Goal: Task Accomplishment & Management: Use online tool/utility

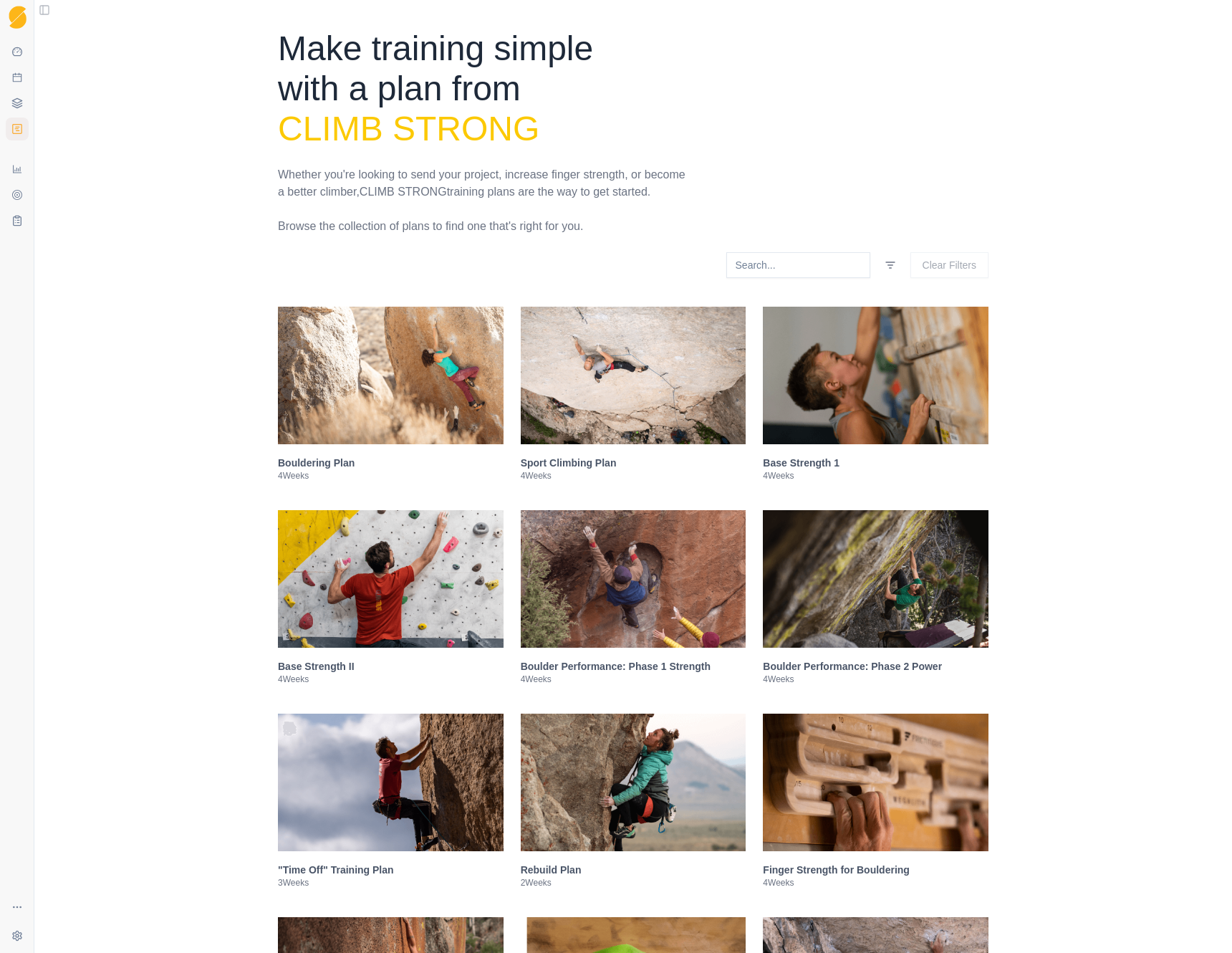
click at [882, 280] on html "Sequence Dashboard Planner Workouts Plans Performance Metrics Goals Tests Setti…" at bounding box center [616, 476] width 1232 height 953
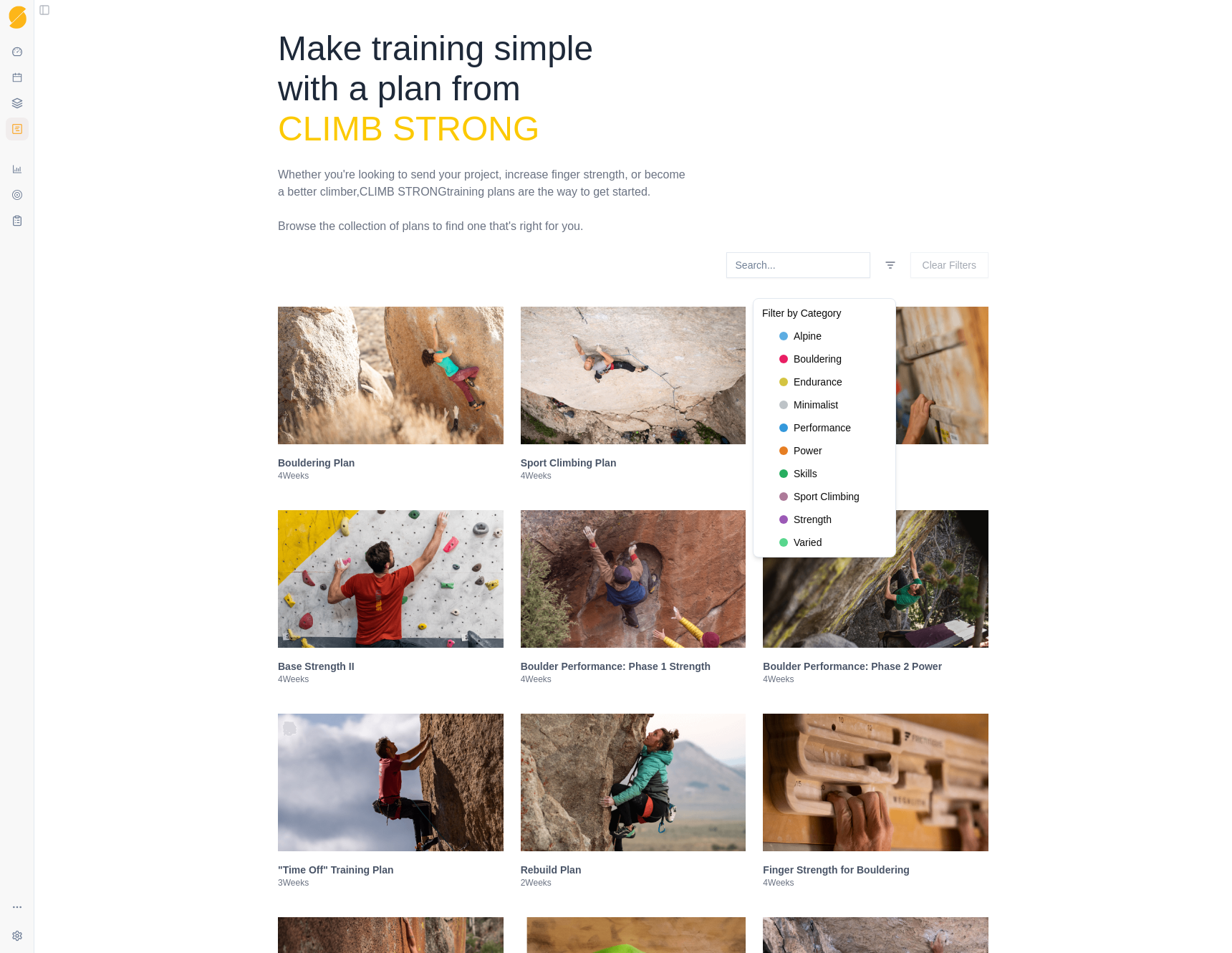
click at [978, 145] on html "Sequence Dashboard Planner Workouts Plans Performance Metrics Goals Tests Setti…" at bounding box center [616, 476] width 1232 height 953
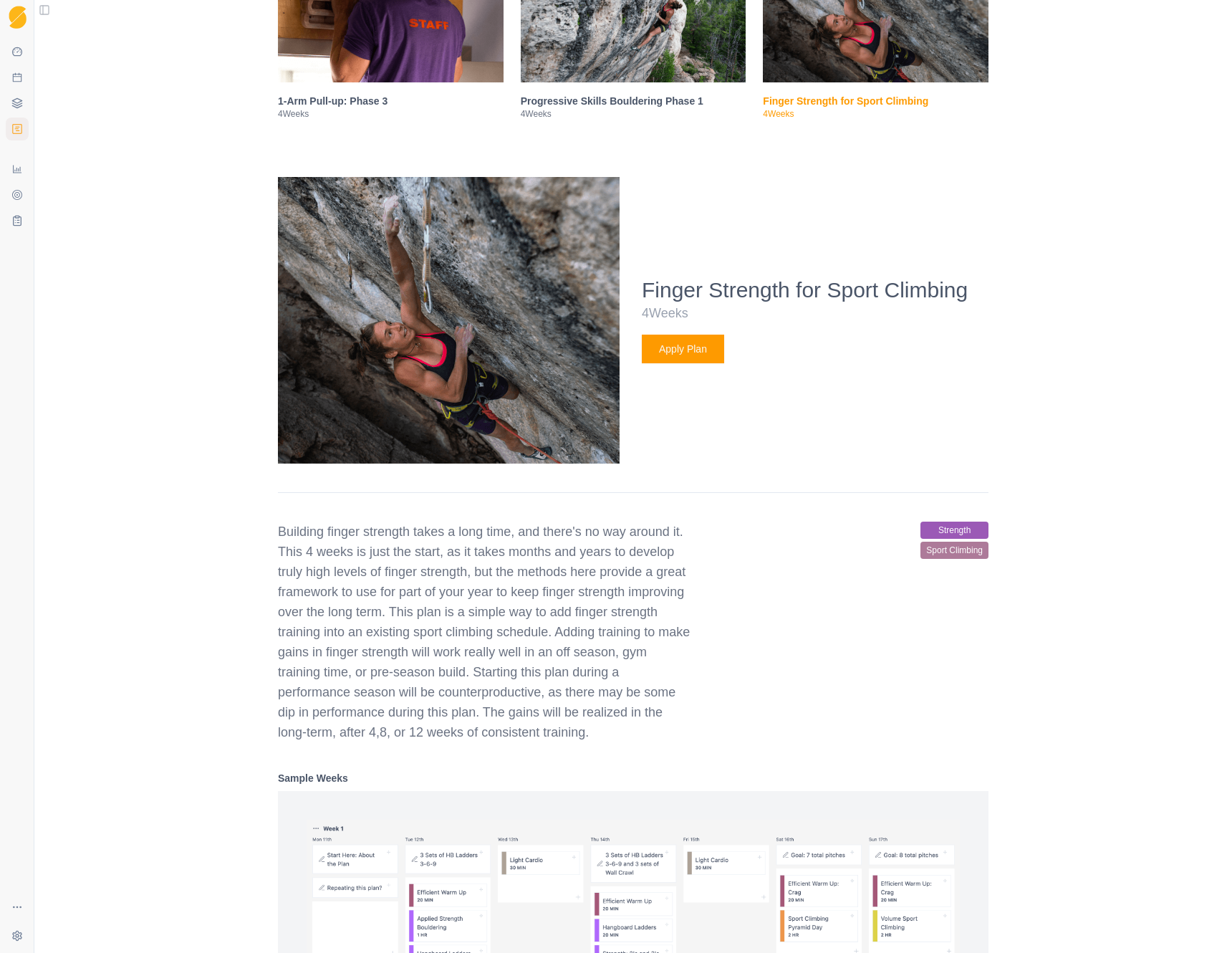
scroll to position [2350, 0]
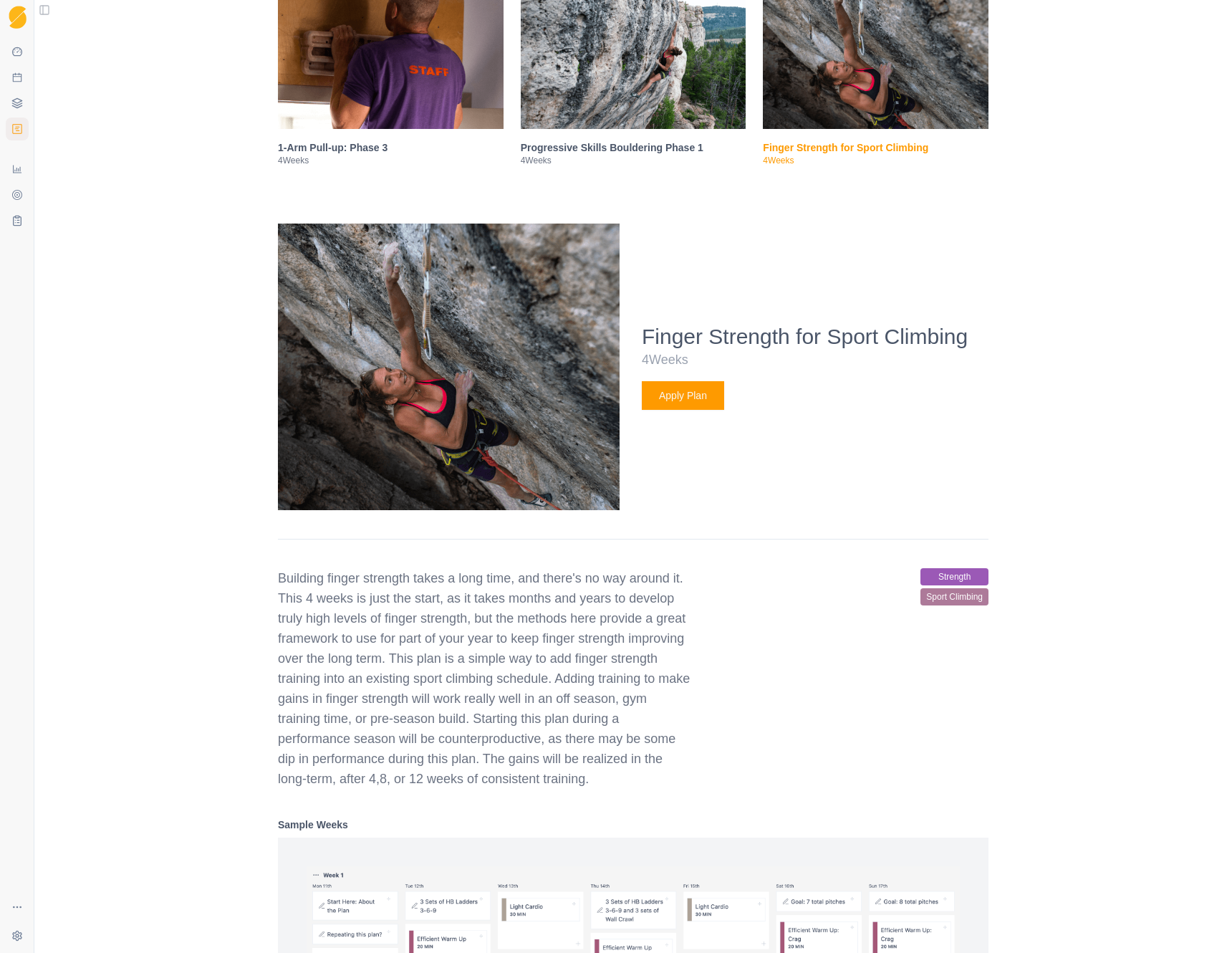
click at [970, 197] on div "Bouldering Plan 4 Weeks Sport Climbing Plan 4 Weeks Base Strength 1 4 Weeks Bas…" at bounding box center [633, 362] width 711 height 4810
click at [912, 104] on img at bounding box center [875, 60] width 226 height 138
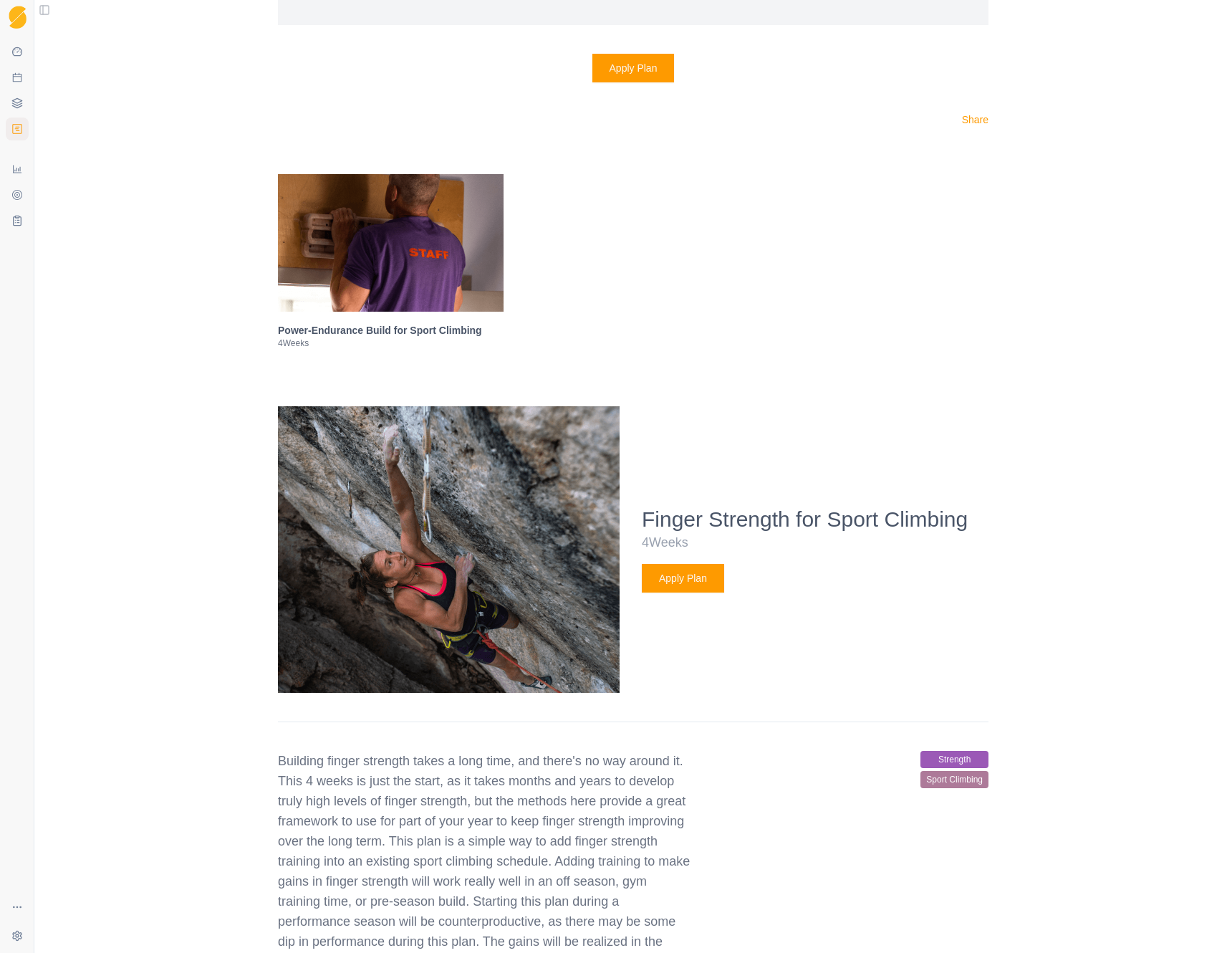
scroll to position [4750, 0]
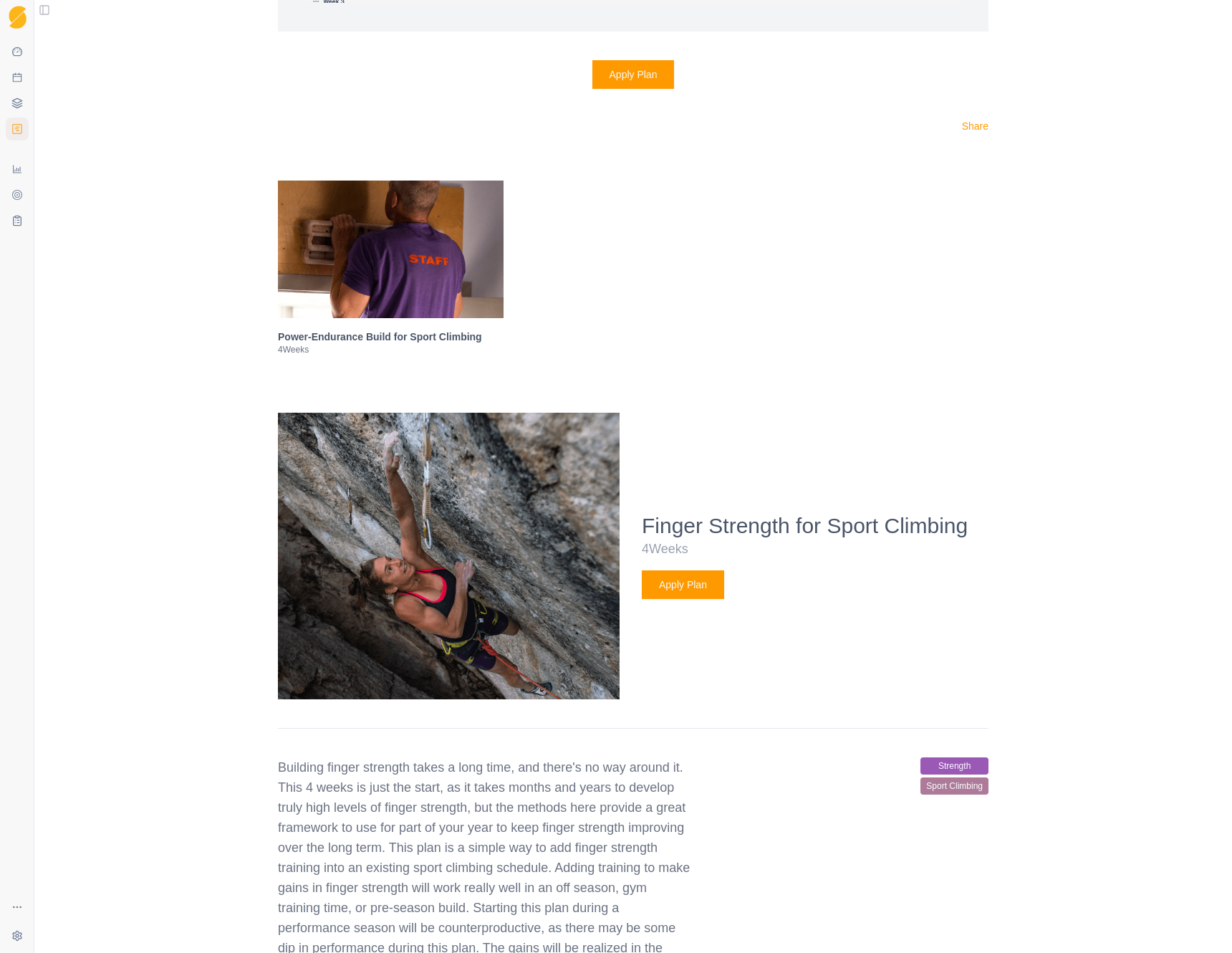
click at [436, 302] on img at bounding box center [390, 249] width 226 height 138
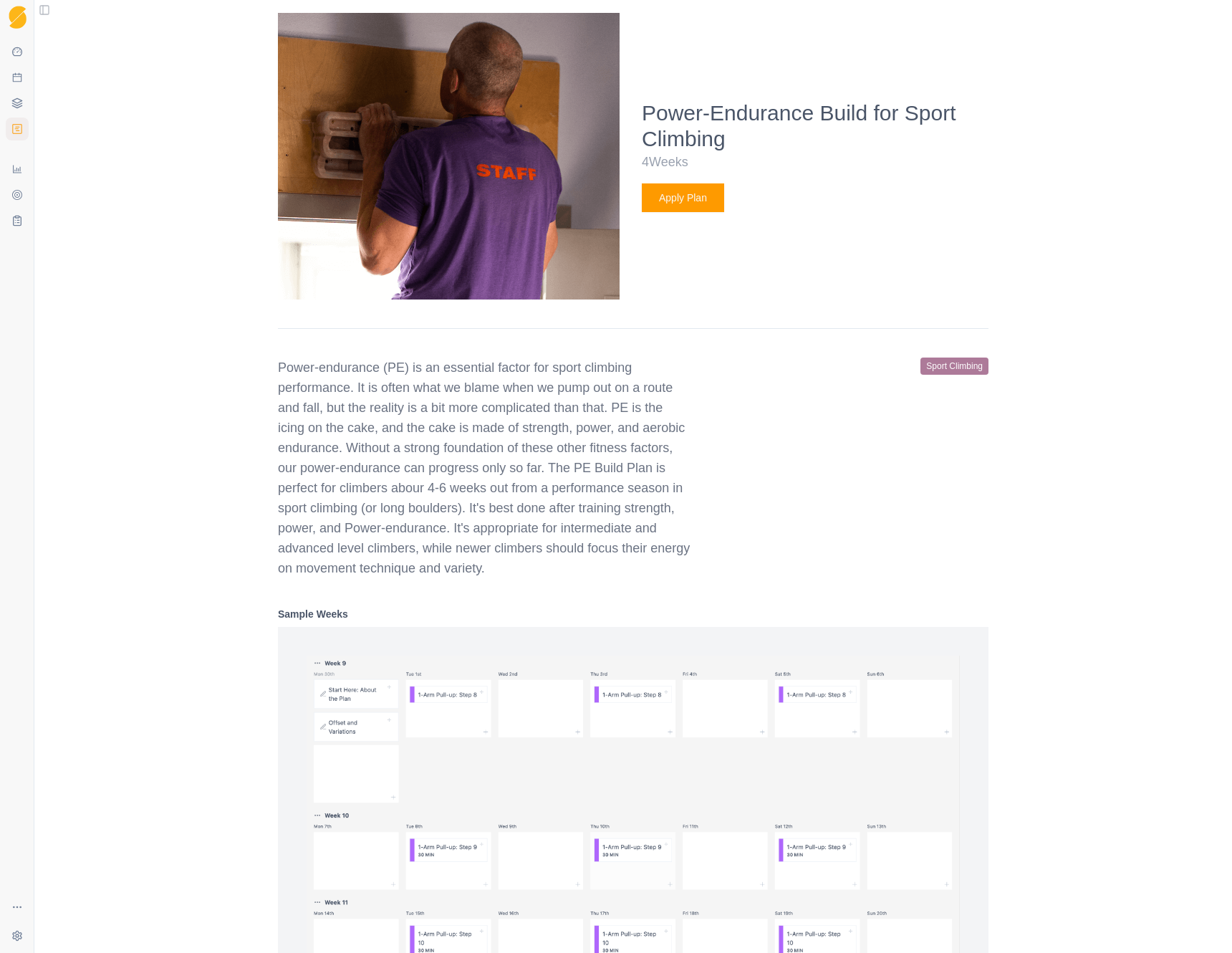
scroll to position [5151, 0]
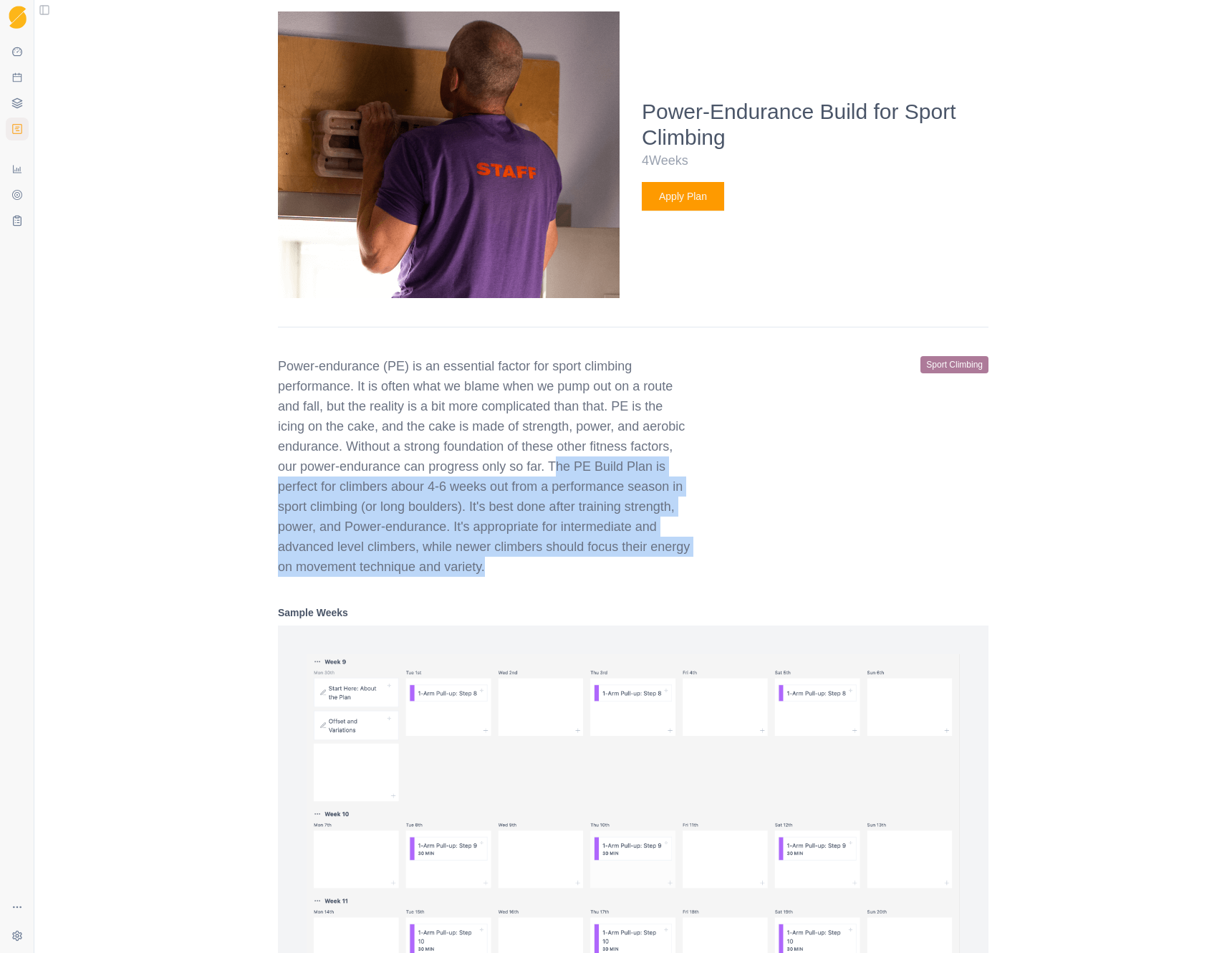
drag, startPoint x: 554, startPoint y: 488, endPoint x: 653, endPoint y: 584, distance: 137.9
click at [653, 577] on p "Power-endurance (PE) is an essential factor for sport climbing performance. It …" at bounding box center [484, 466] width 412 height 221
click at [525, 548] on p "Power-endurance (PE) is an essential factor for sport climbing performance. It …" at bounding box center [484, 466] width 412 height 221
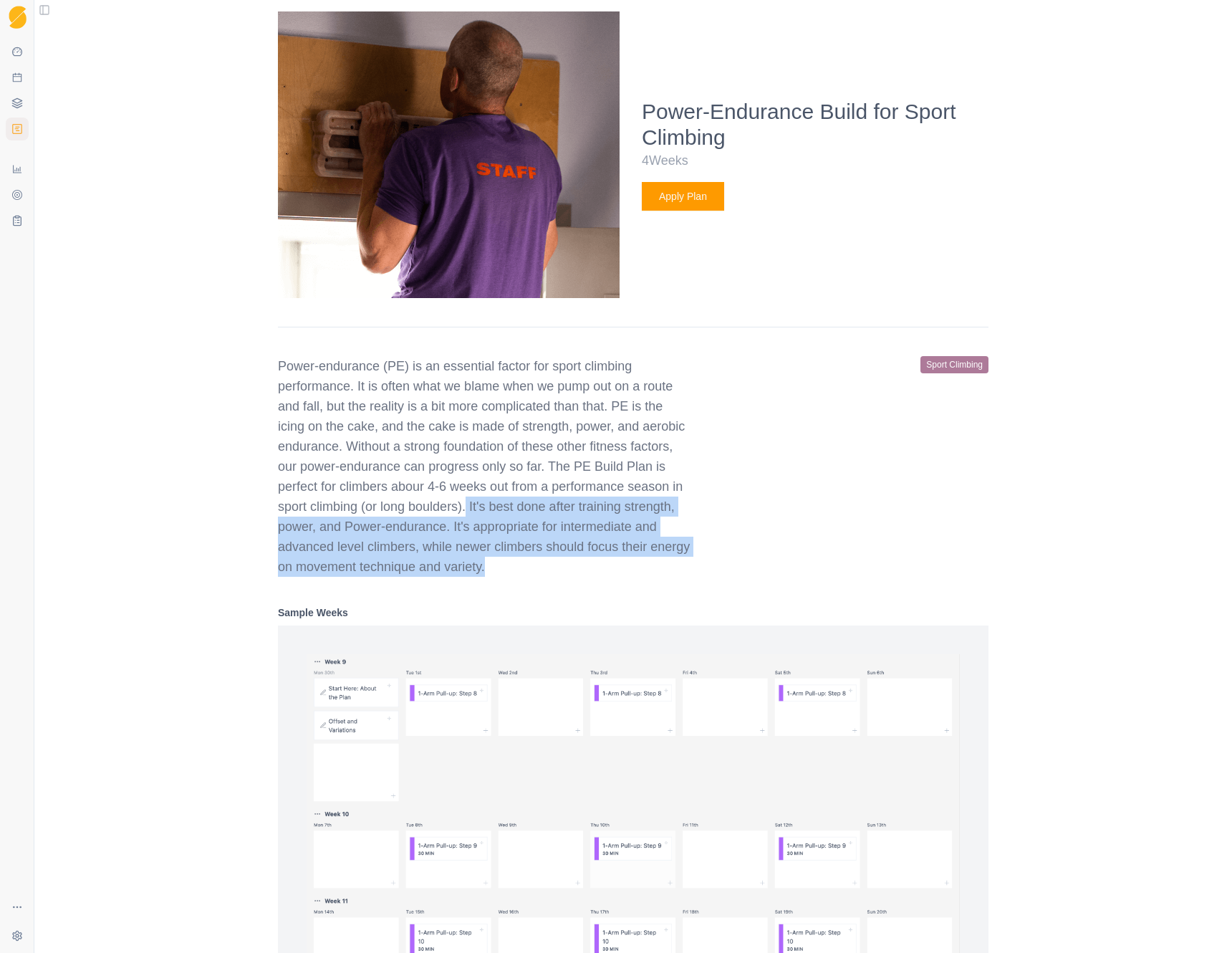
drag, startPoint x: 478, startPoint y: 525, endPoint x: 654, endPoint y: 594, distance: 189.0
click at [654, 577] on p "Power-endurance (PE) is an essential factor for sport climbing performance. It …" at bounding box center [484, 466] width 412 height 221
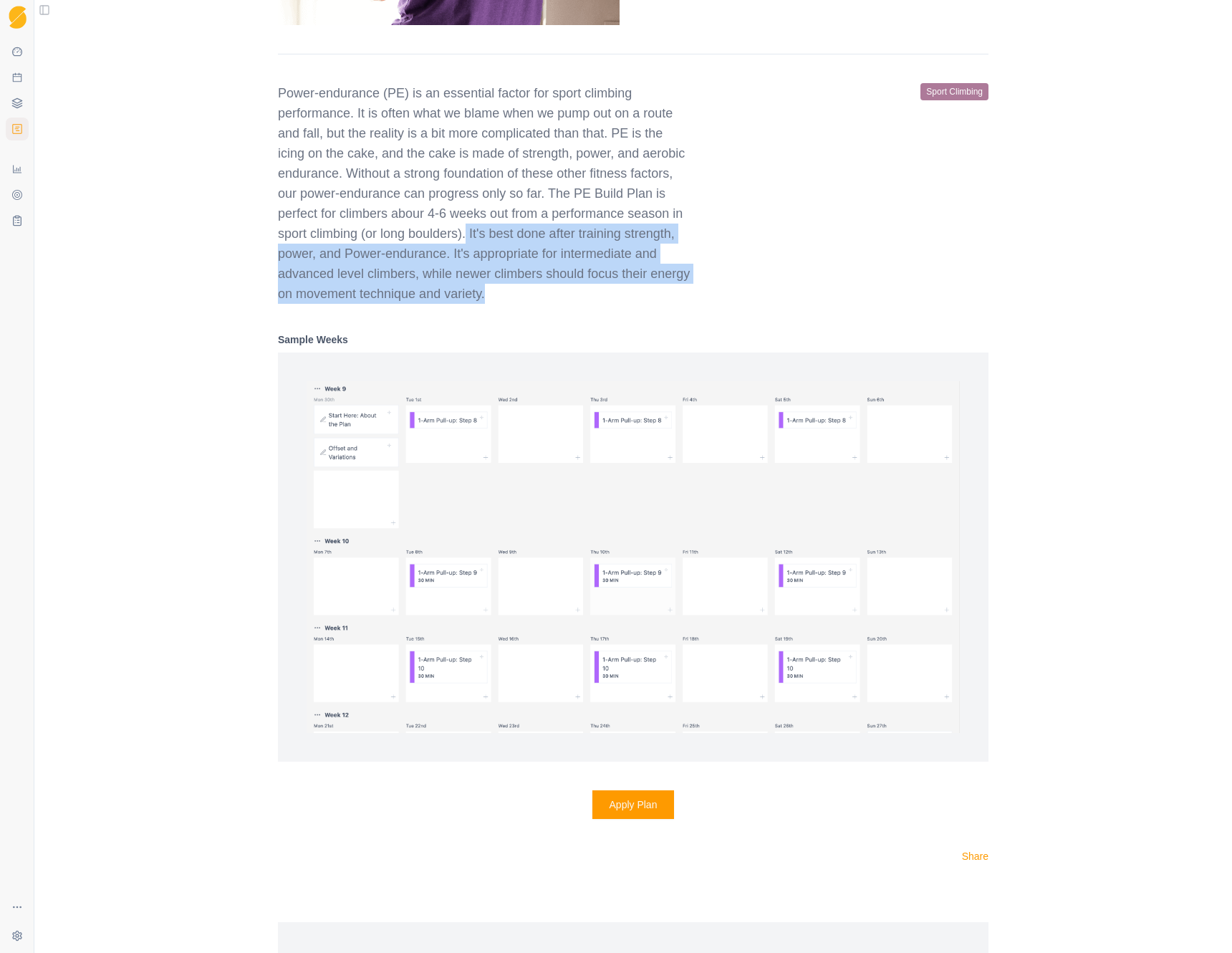
scroll to position [5394, 0]
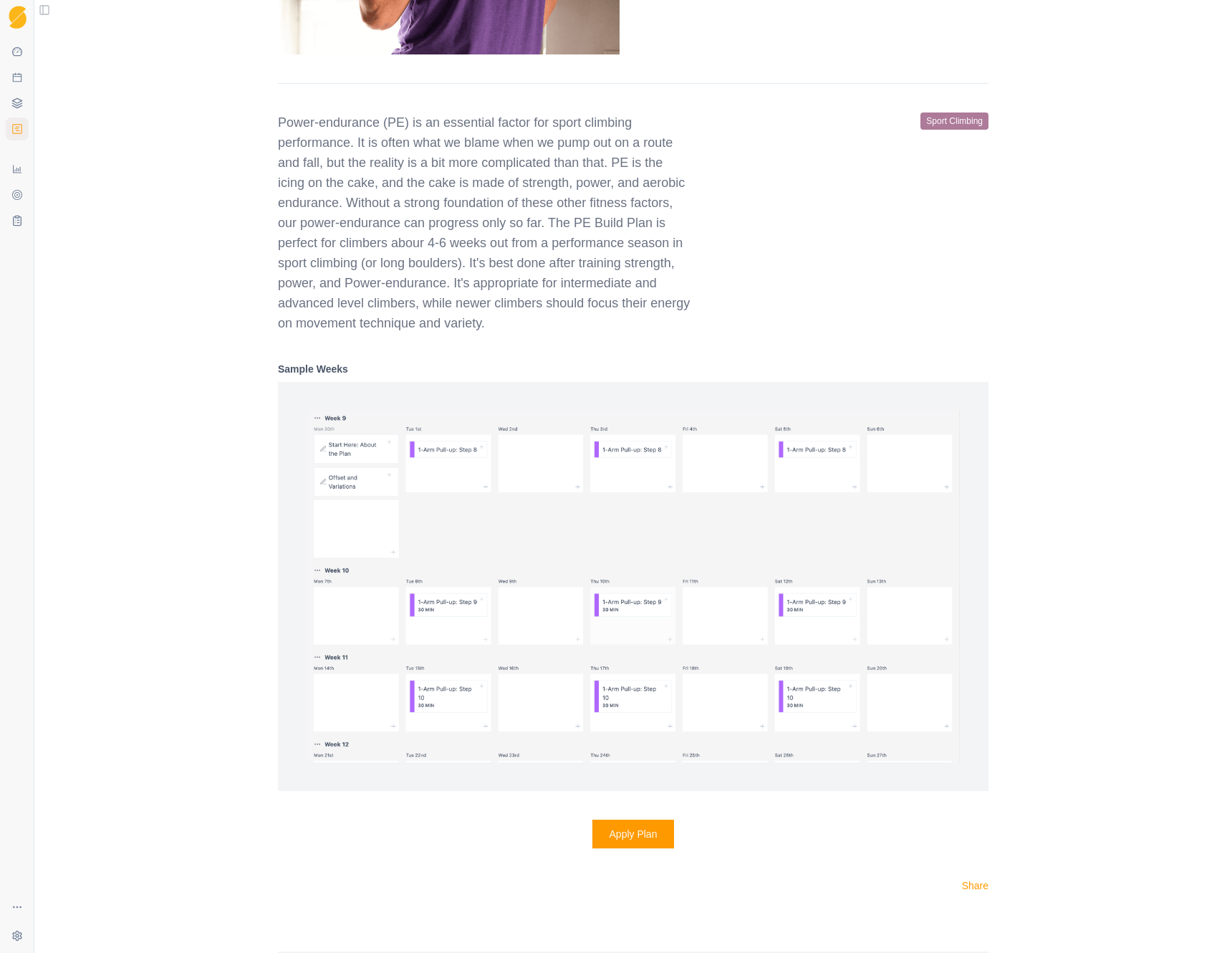
click at [820, 322] on div "Power-endurance (PE) is an essential factor for sport climbing performance. It …" at bounding box center [633, 222] width 711 height 221
click at [638, 848] on button "Apply Plan" at bounding box center [633, 834] width 82 height 29
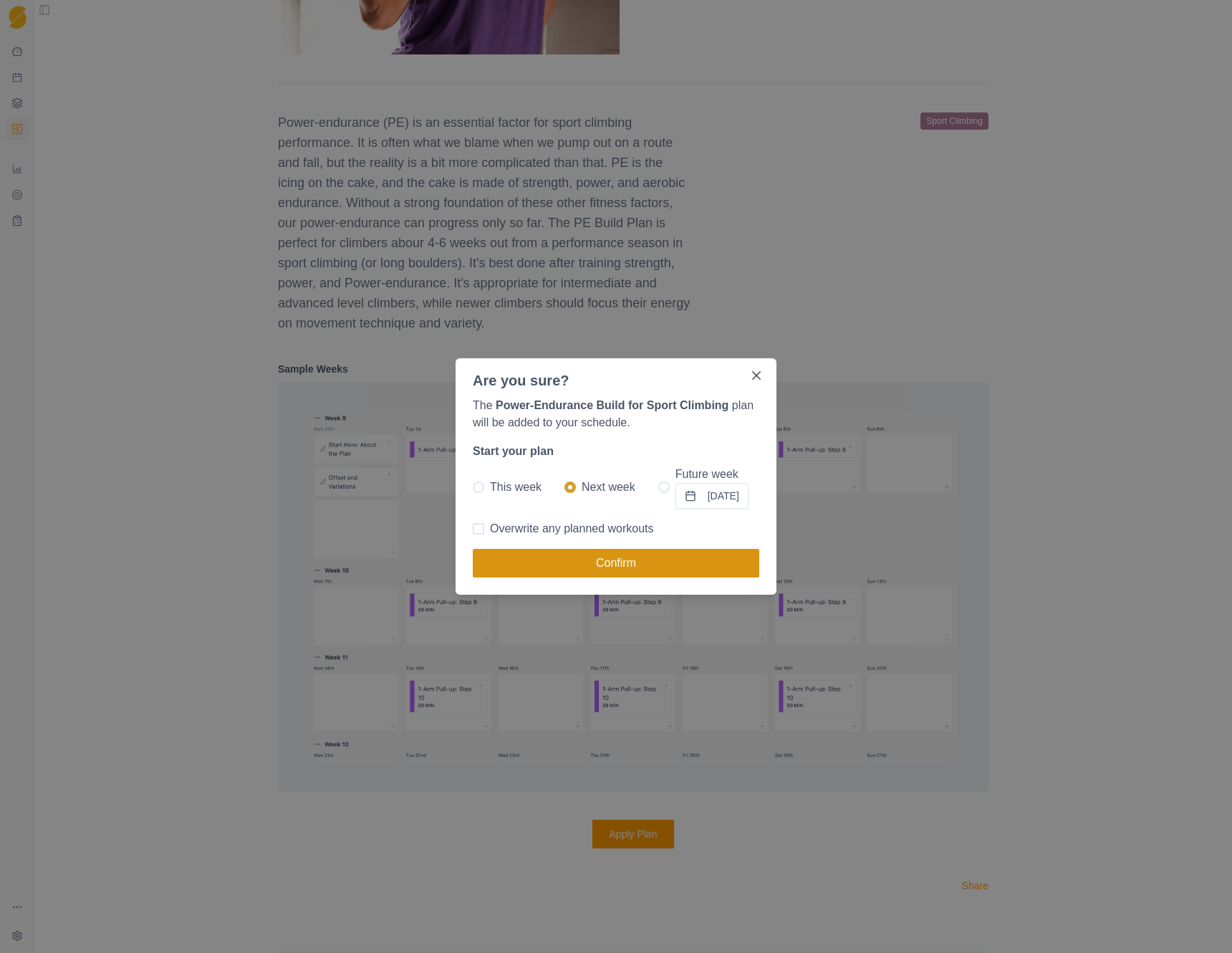
click at [627, 563] on button "Confirm" at bounding box center [615, 563] width 287 height 29
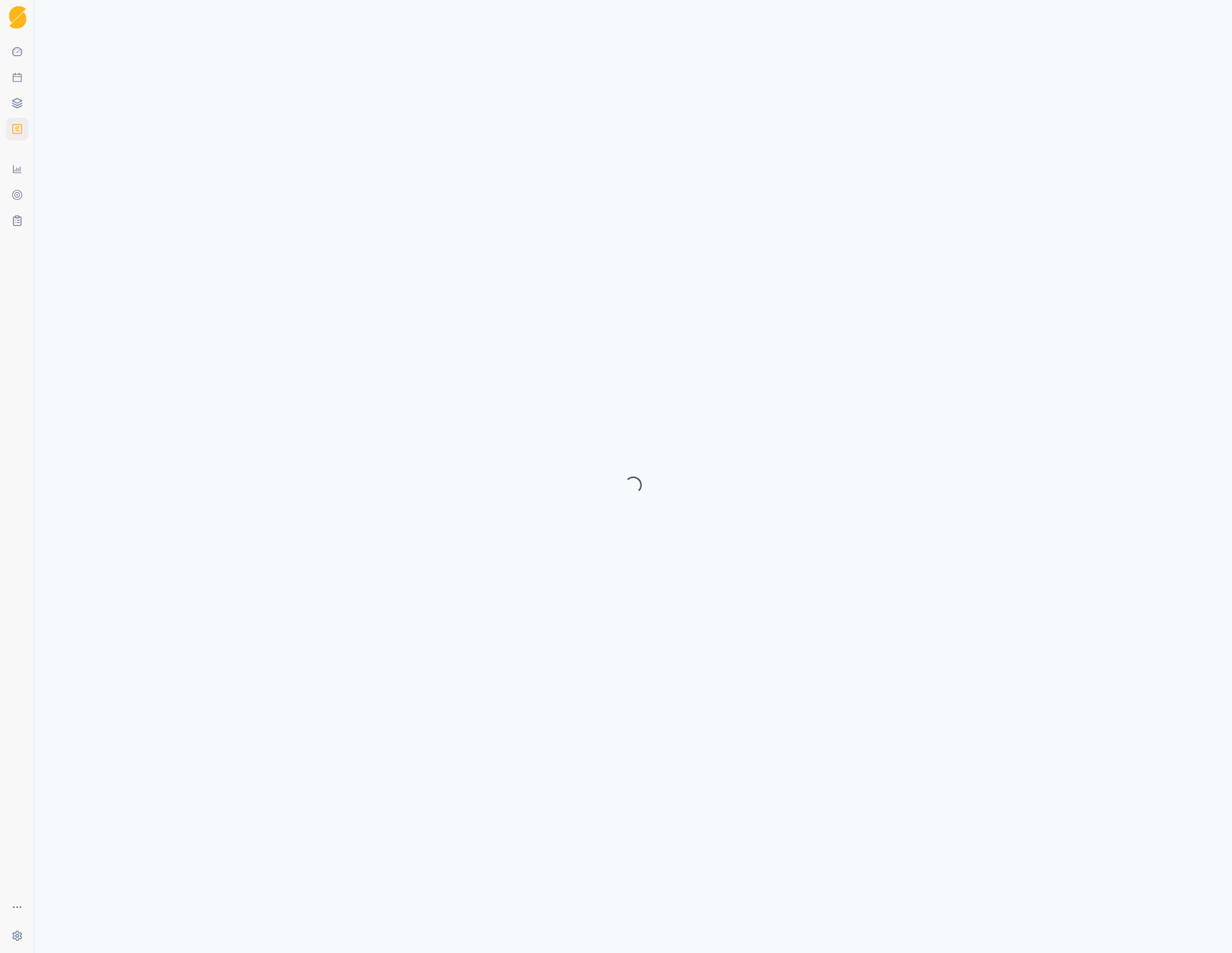
select select "month"
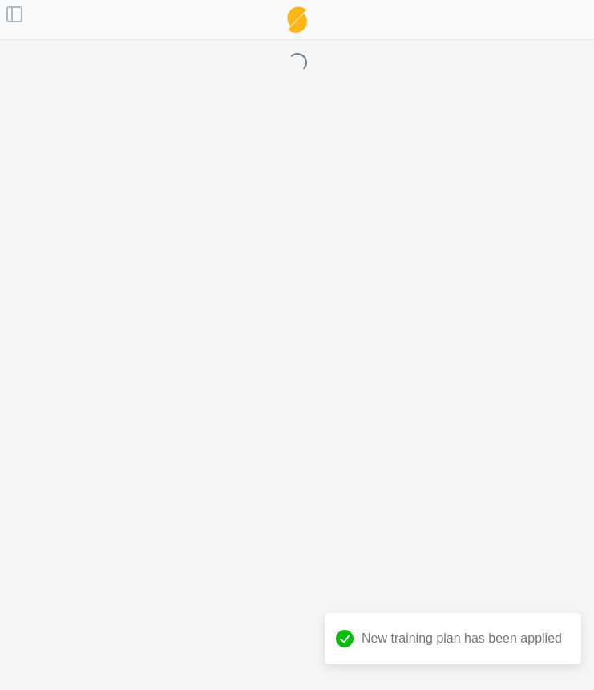
select select "month"
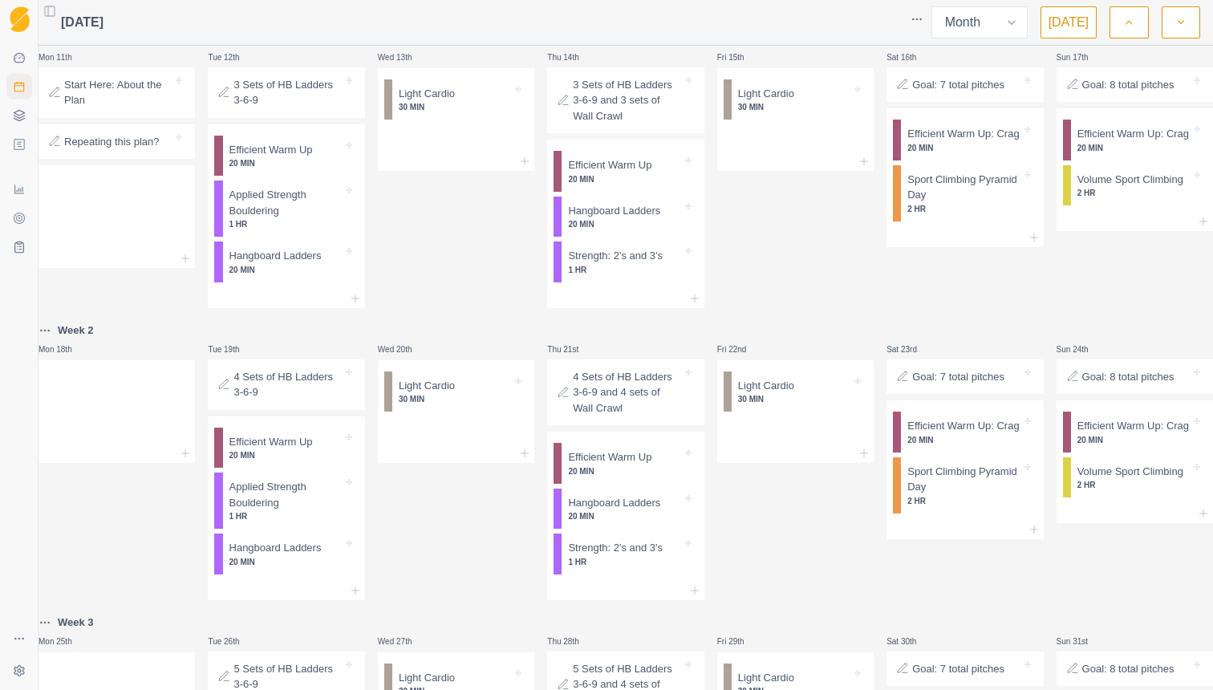
scroll to position [716, 0]
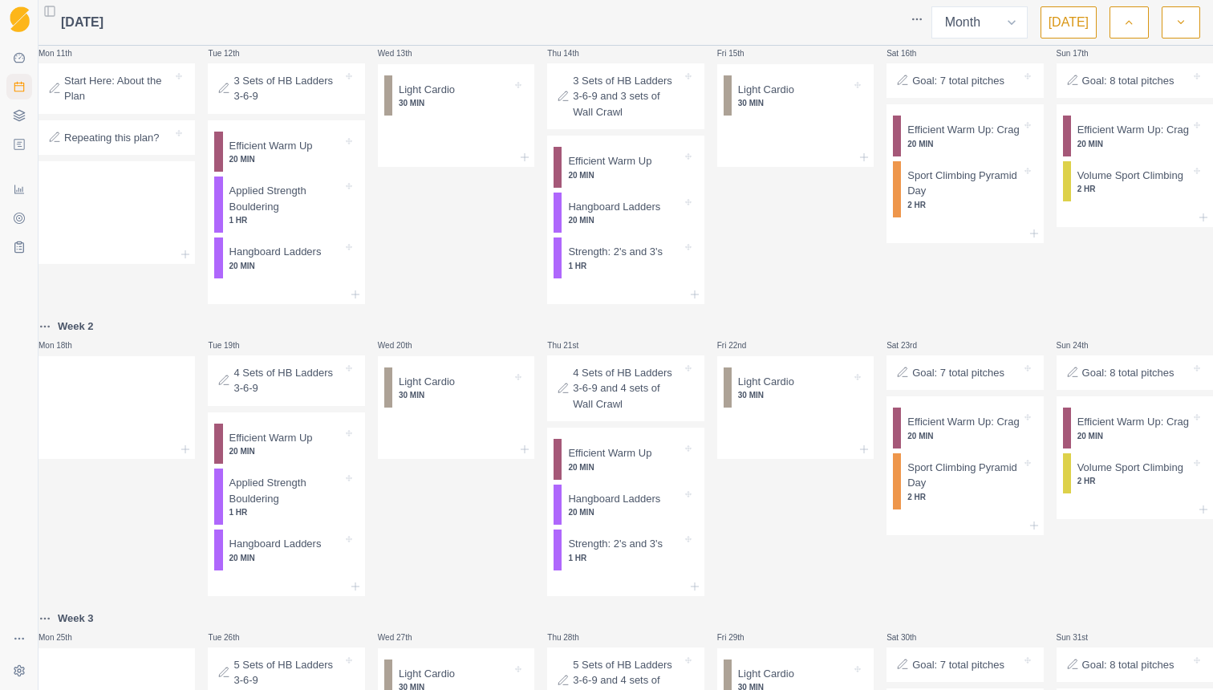
click at [410, 304] on div "Wed 13th Light Cardio 30 MIN" at bounding box center [456, 164] width 156 height 279
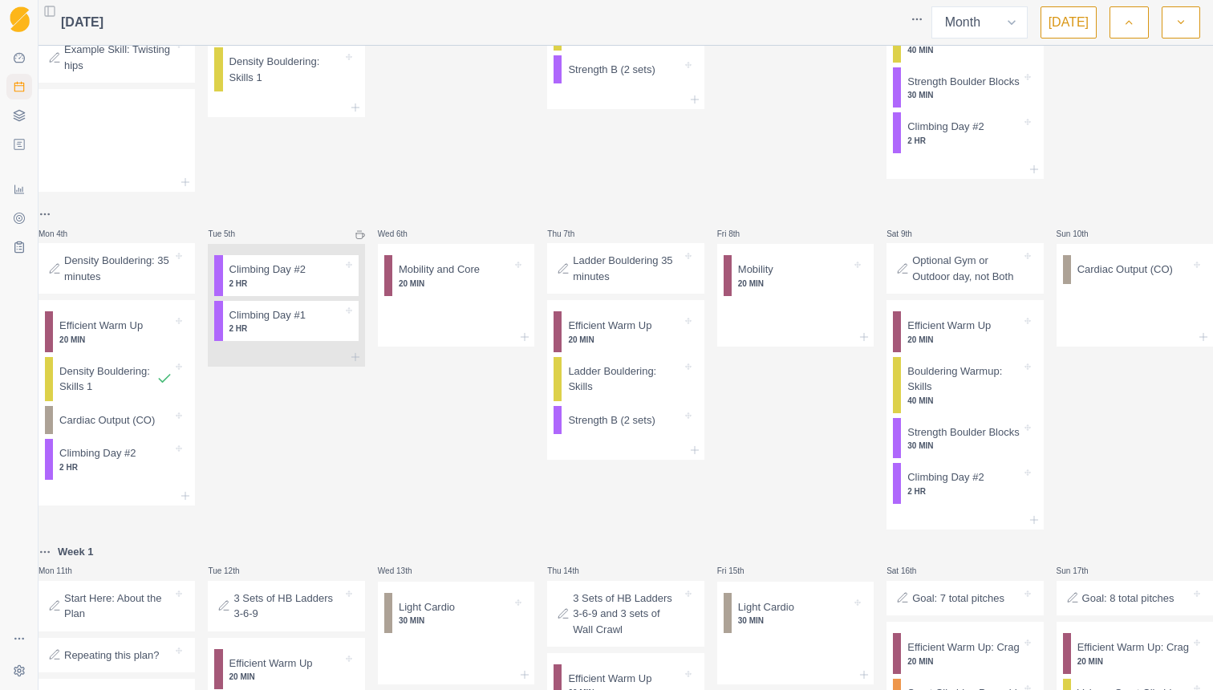
scroll to position [198, 0]
